Goal: Task Accomplishment & Management: Complete application form

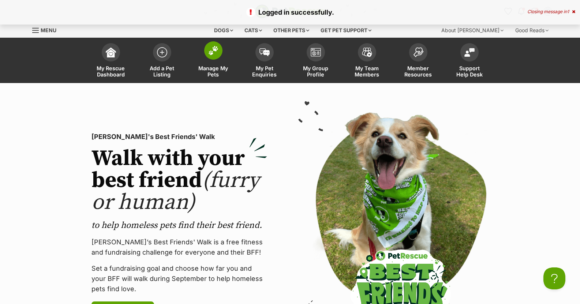
click at [212, 57] on span at bounding box center [213, 50] width 18 height 18
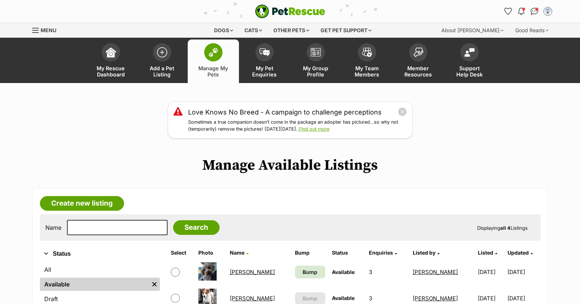
scroll to position [73, 0]
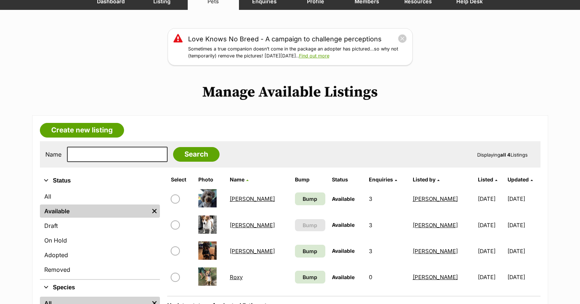
click at [242, 225] on link "[PERSON_NAME]" at bounding box center [252, 225] width 45 height 7
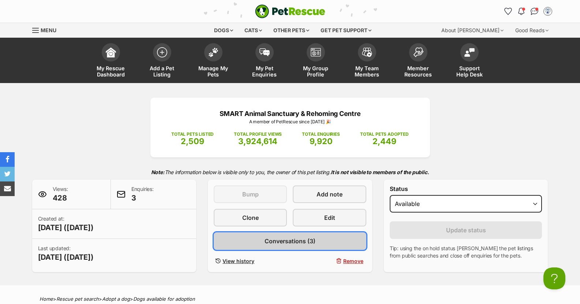
click at [311, 244] on span "Conversations (3)" at bounding box center [290, 241] width 51 height 9
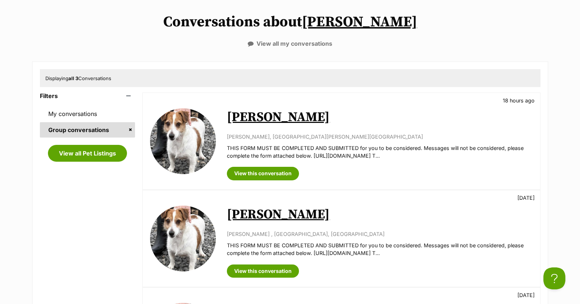
scroll to position [183, 0]
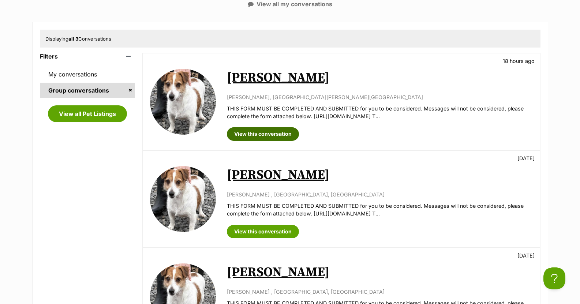
click at [269, 132] on link "View this conversation" at bounding box center [263, 133] width 72 height 13
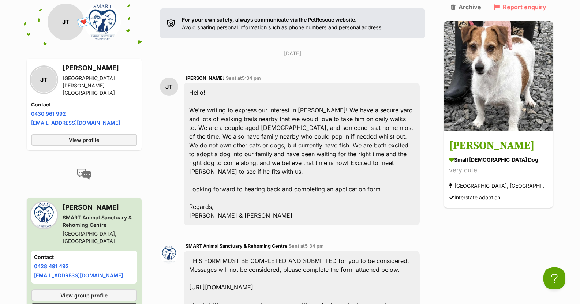
scroll to position [74, 0]
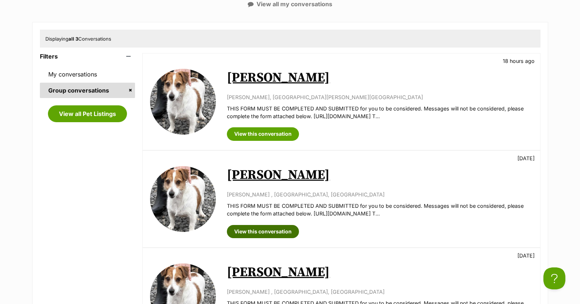
click at [265, 229] on link "View this conversation" at bounding box center [263, 231] width 72 height 13
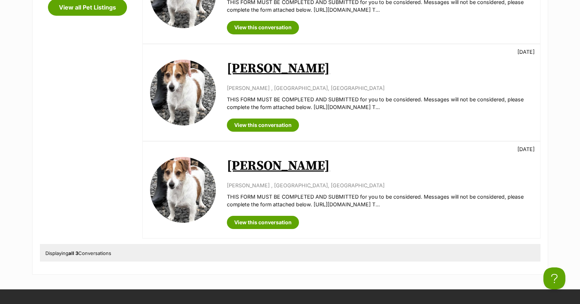
scroll to position [293, 0]
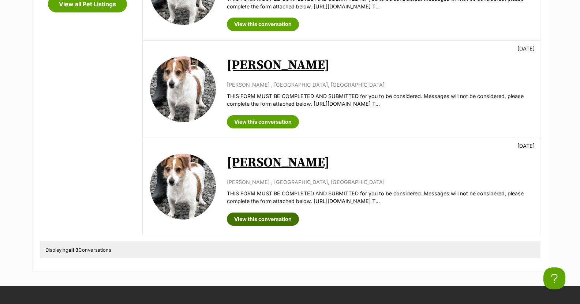
click at [279, 219] on link "View this conversation" at bounding box center [263, 219] width 72 height 13
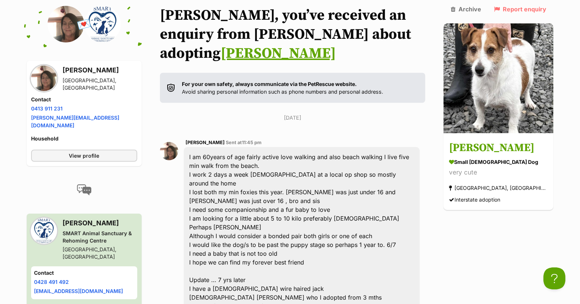
scroll to position [1, 0]
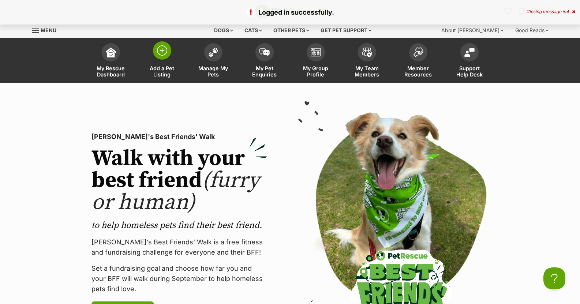
click at [168, 51] on span at bounding box center [162, 50] width 18 height 18
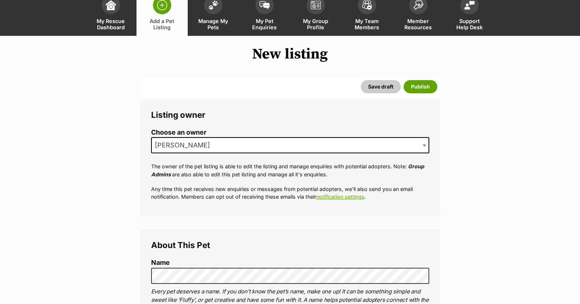
scroll to position [110, 0]
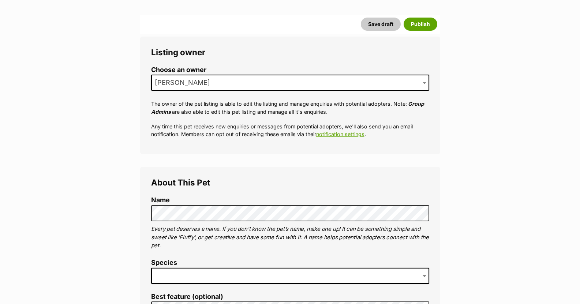
click at [185, 270] on span at bounding box center [290, 276] width 278 height 16
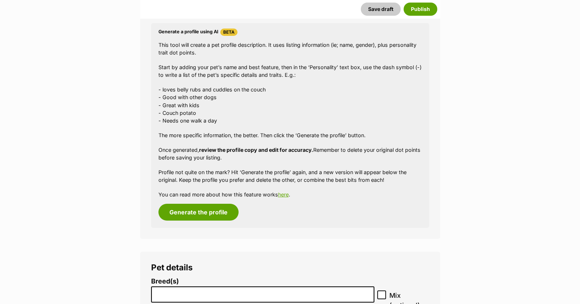
scroll to position [688, 0]
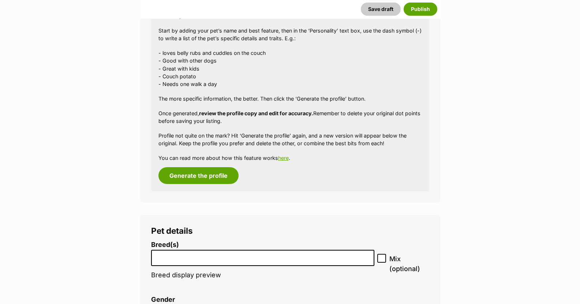
click at [172, 262] on li at bounding box center [263, 258] width 219 height 15
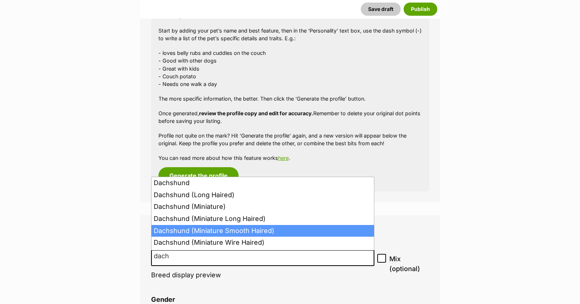
type input "dach"
select select "252246"
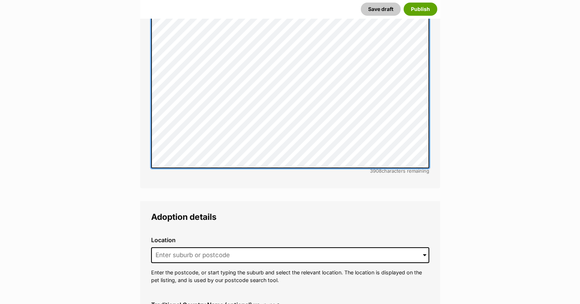
scroll to position [1603, 0]
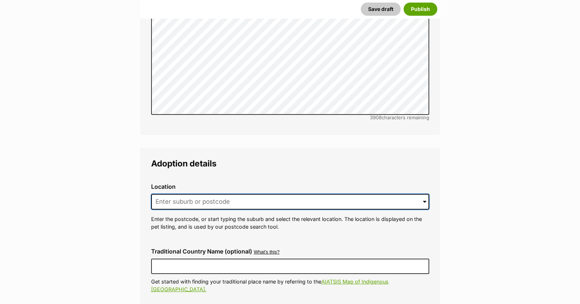
click at [185, 194] on input at bounding box center [290, 202] width 278 height 16
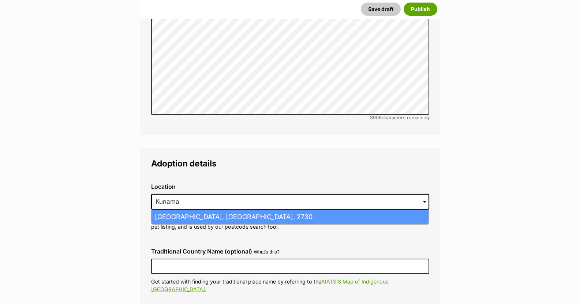
click at [181, 210] on li "Kunama, New South Wales, 2730" at bounding box center [290, 217] width 277 height 14
type input "Kunama, New South Wales, 2730"
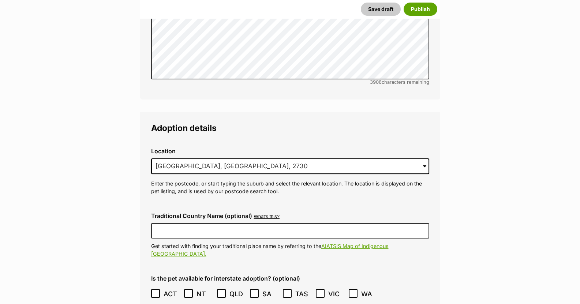
scroll to position [1713, 0]
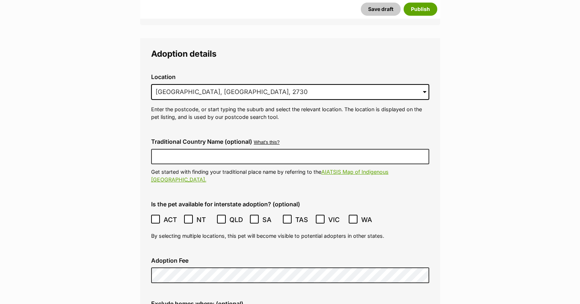
click at [156, 218] on icon at bounding box center [155, 219] width 4 height 3
click at [321, 217] on icon at bounding box center [320, 219] width 5 height 5
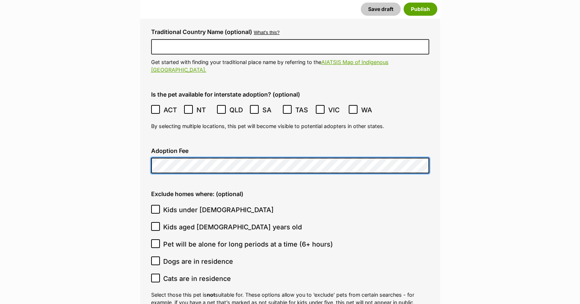
scroll to position [1896, 0]
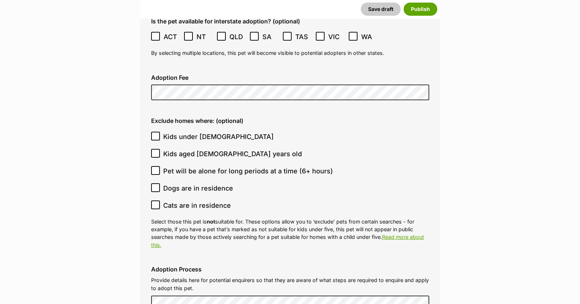
click at [155, 134] on icon at bounding box center [155, 136] width 5 height 5
click at [155, 132] on input "Kids under 5 years old" at bounding box center [155, 136] width 9 height 9
checkbox input "true"
click at [156, 151] on icon at bounding box center [155, 153] width 5 height 5
click at [156, 149] on input "Kids aged 6-12 years old" at bounding box center [155, 153] width 9 height 9
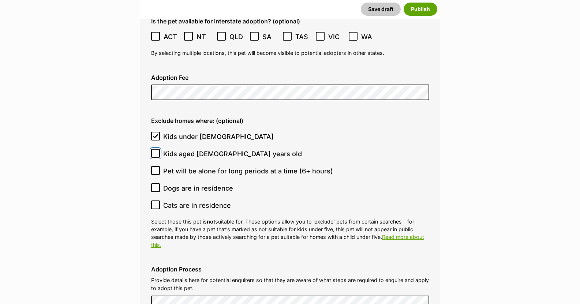
checkbox input "true"
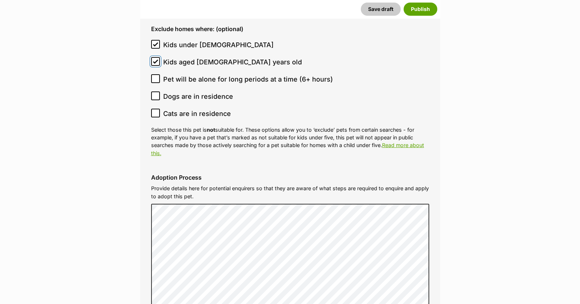
scroll to position [1969, 0]
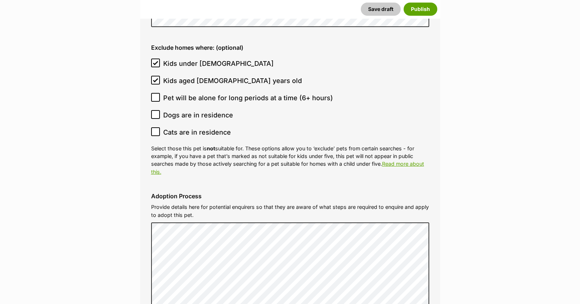
click at [156, 130] on icon at bounding box center [155, 131] width 4 height 3
click at [156, 127] on input "Cats are in residence" at bounding box center [155, 131] width 9 height 9
checkbox input "true"
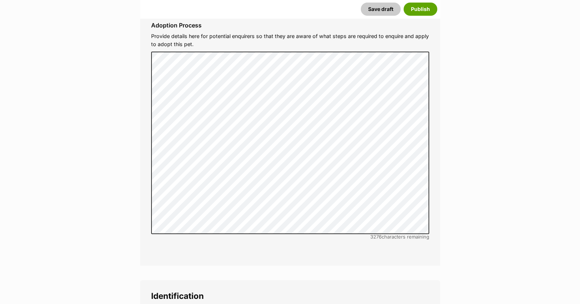
scroll to position [2225, 0]
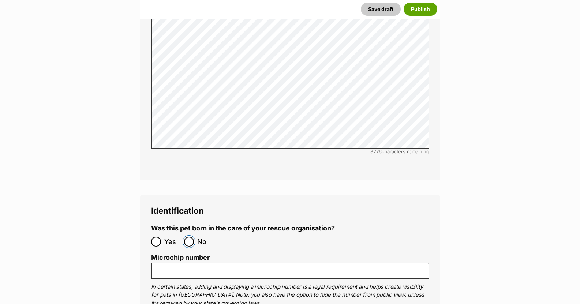
click at [187, 237] on input "No" at bounding box center [189, 242] width 10 height 10
radio input "true"
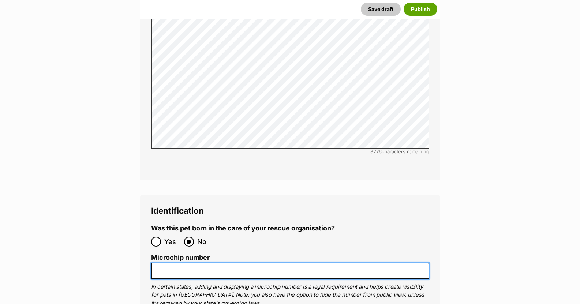
click at [167, 263] on input "Microchip number" at bounding box center [290, 271] width 278 height 16
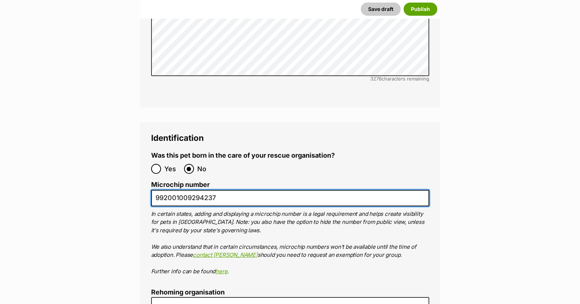
scroll to position [2335, 0]
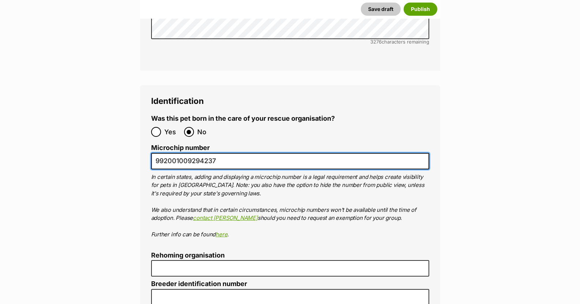
type input "992001009294237"
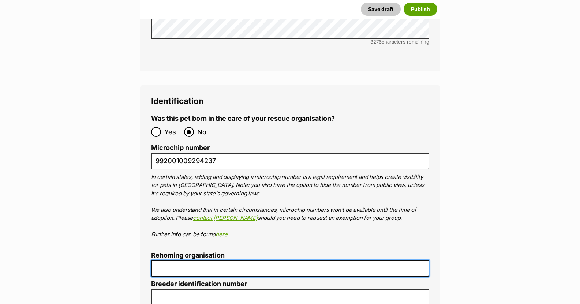
click at [167, 260] on input "Rehoming organisation" at bounding box center [290, 268] width 278 height 16
type input "R251000078"
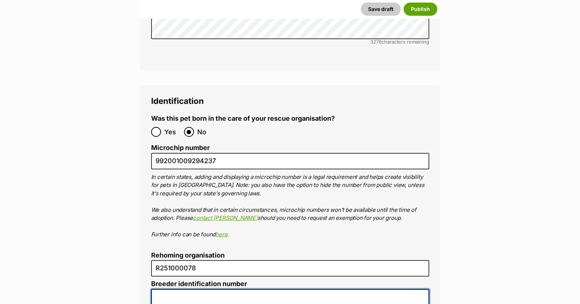
click at [194, 289] on input "Breeder identification number" at bounding box center [290, 297] width 278 height 16
type input "N/A"
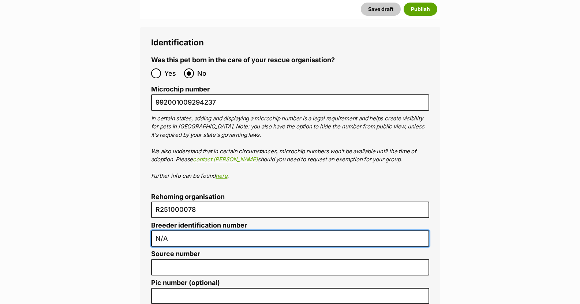
scroll to position [2408, 0]
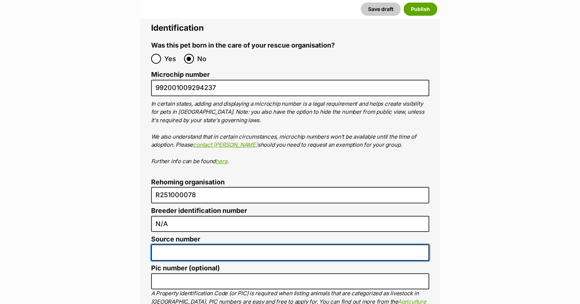
click at [174, 245] on input "Source number" at bounding box center [290, 253] width 278 height 16
type input "R251000078"
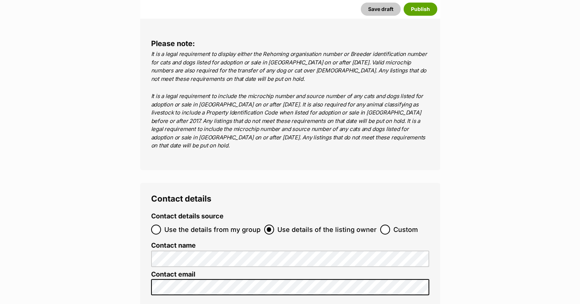
scroll to position [2738, 0]
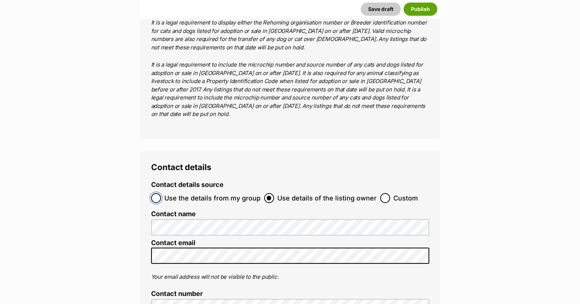
click at [156, 193] on input "Use the details from my group" at bounding box center [156, 198] width 10 height 10
radio input "true"
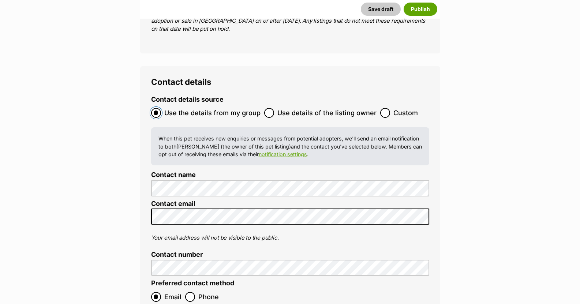
scroll to position [2848, 0]
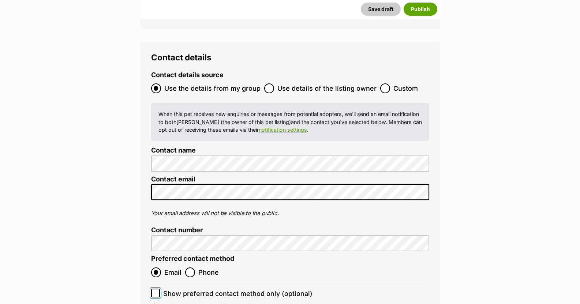
click at [159, 289] on input "Show preferred contact method only (optional)" at bounding box center [155, 293] width 9 height 9
checkbox input "true"
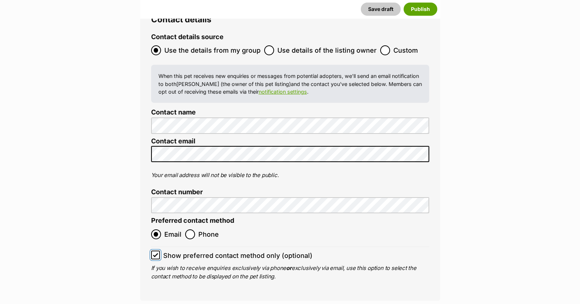
scroll to position [2921, 0]
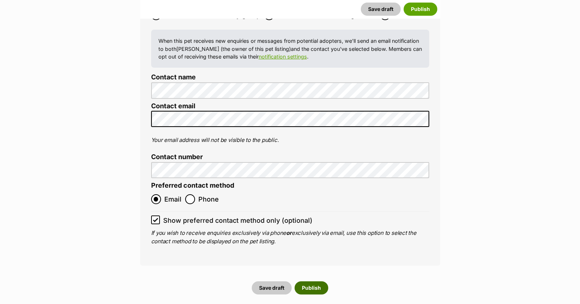
click at [304, 282] on button "Publish" at bounding box center [312, 288] width 34 height 13
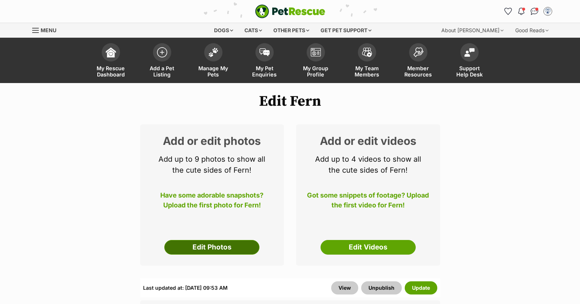
click at [224, 247] on link "Edit Photos" at bounding box center [211, 247] width 95 height 15
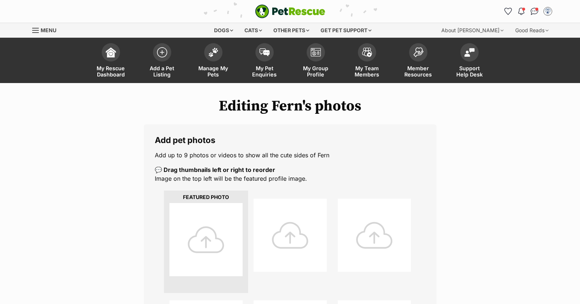
click at [202, 236] on div at bounding box center [206, 239] width 73 height 73
click at [205, 238] on div at bounding box center [206, 239] width 73 height 73
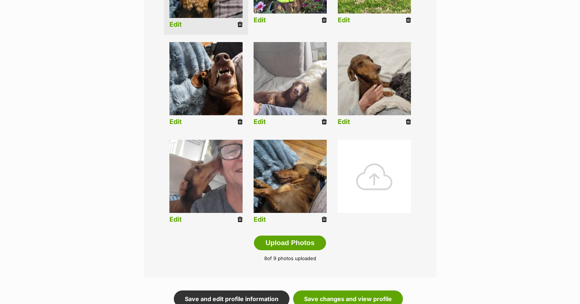
scroll to position [293, 0]
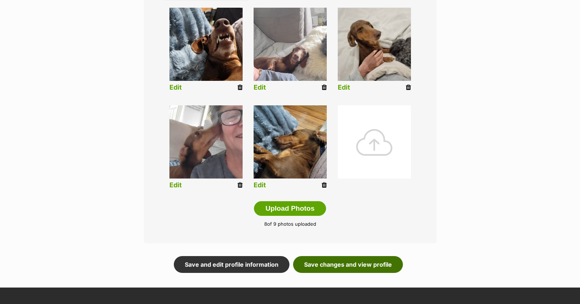
click at [353, 263] on link "Save changes and view profile" at bounding box center [348, 264] width 110 height 17
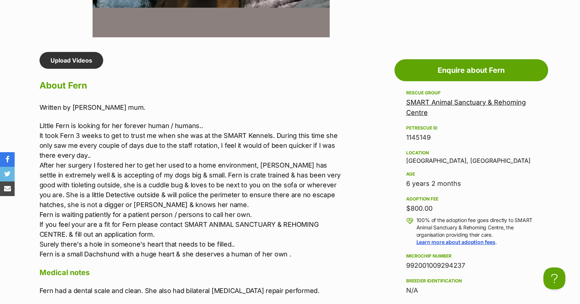
drag, startPoint x: 38, startPoint y: 105, endPoint x: 336, endPoint y: 294, distance: 352.8
click at [336, 294] on div "Upload Videos About Fern Written by [PERSON_NAME] mum. Little Fern is looking f…" at bounding box center [187, 248] width 310 height 392
copy div "Written by [PERSON_NAME] mum. Little Fern is looking for her forever human / hu…"
